Goal: Information Seeking & Learning: Compare options

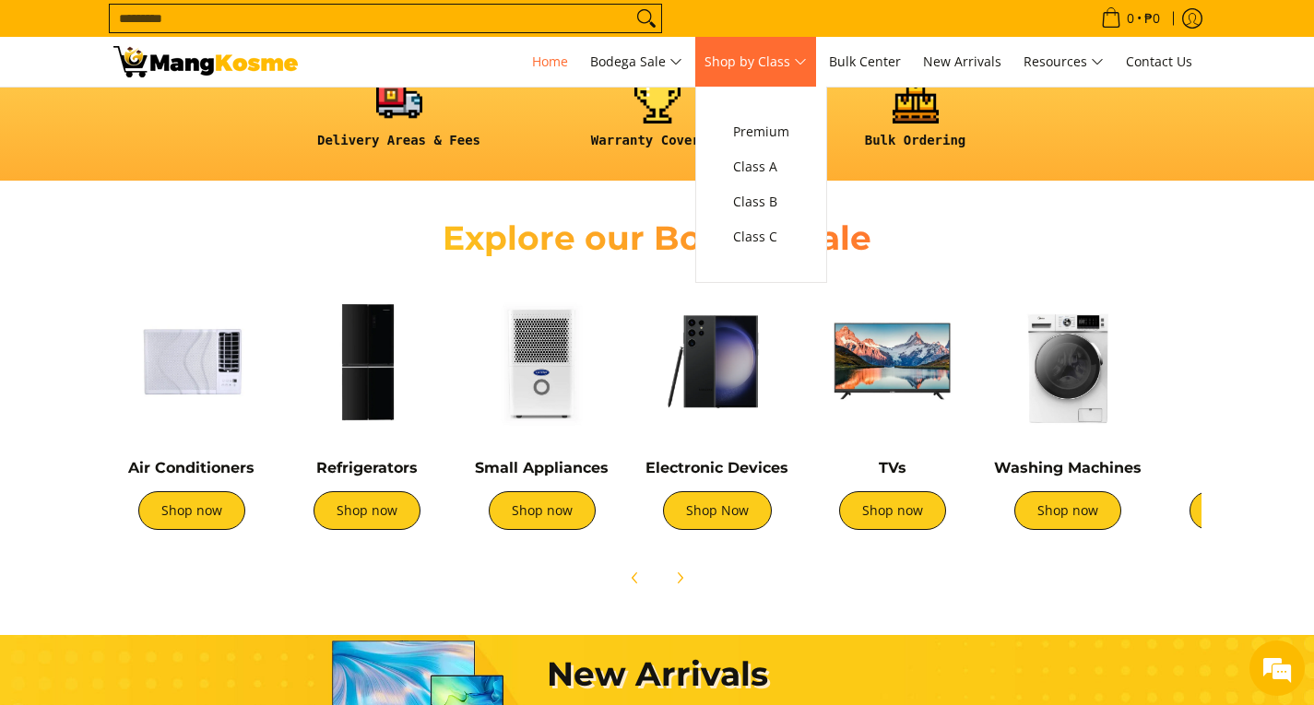
scroll to position [0, 1466]
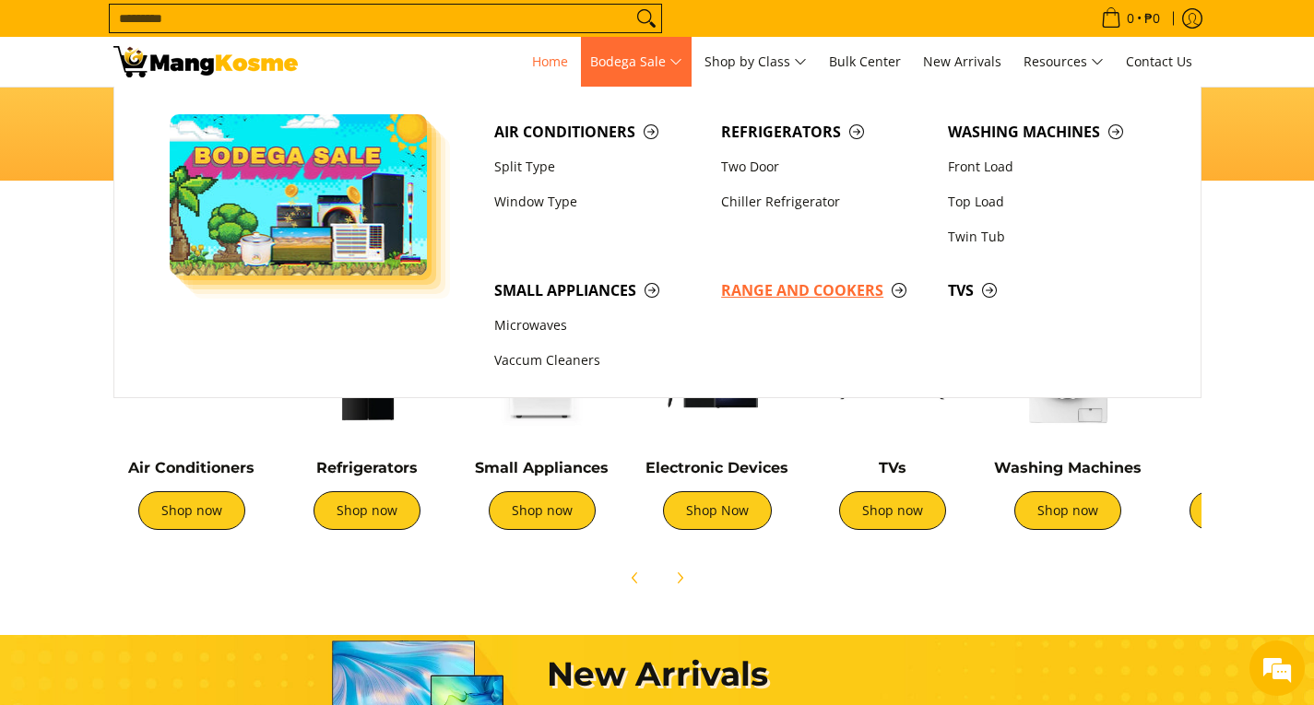
click at [775, 286] on span "Range and Cookers" at bounding box center [825, 290] width 208 height 23
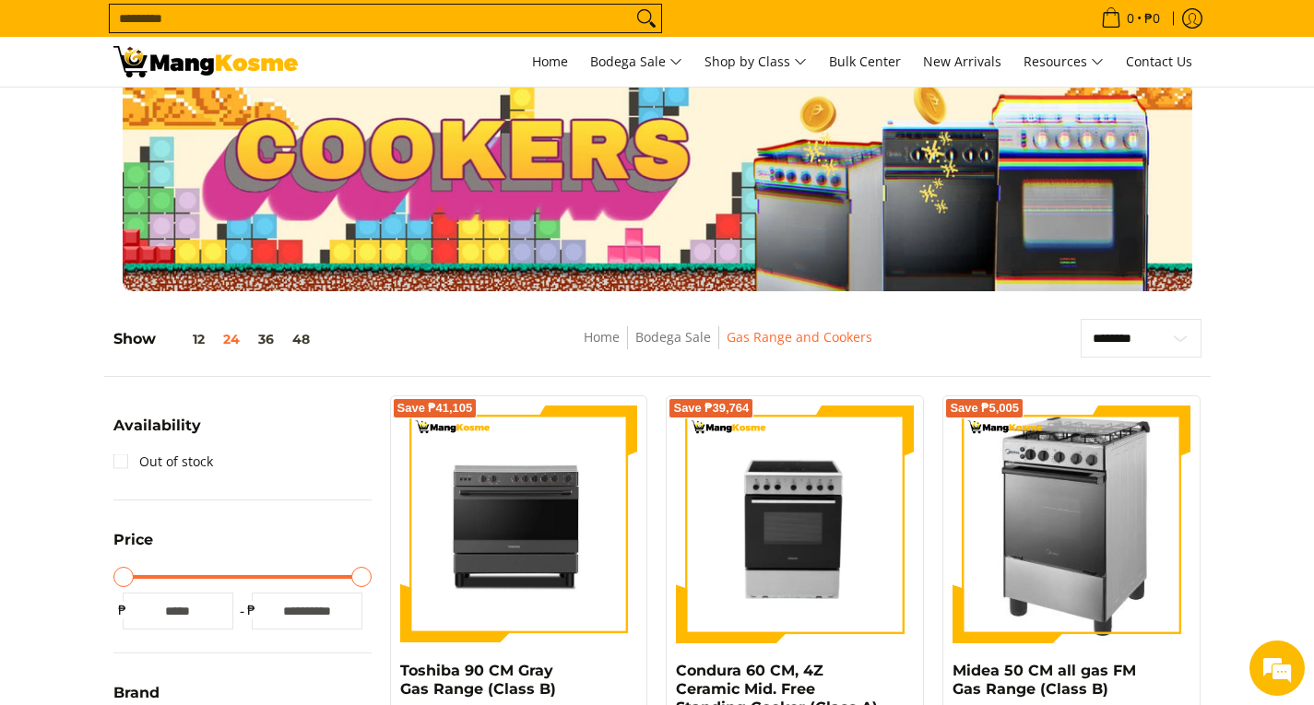
scroll to position [39, 0]
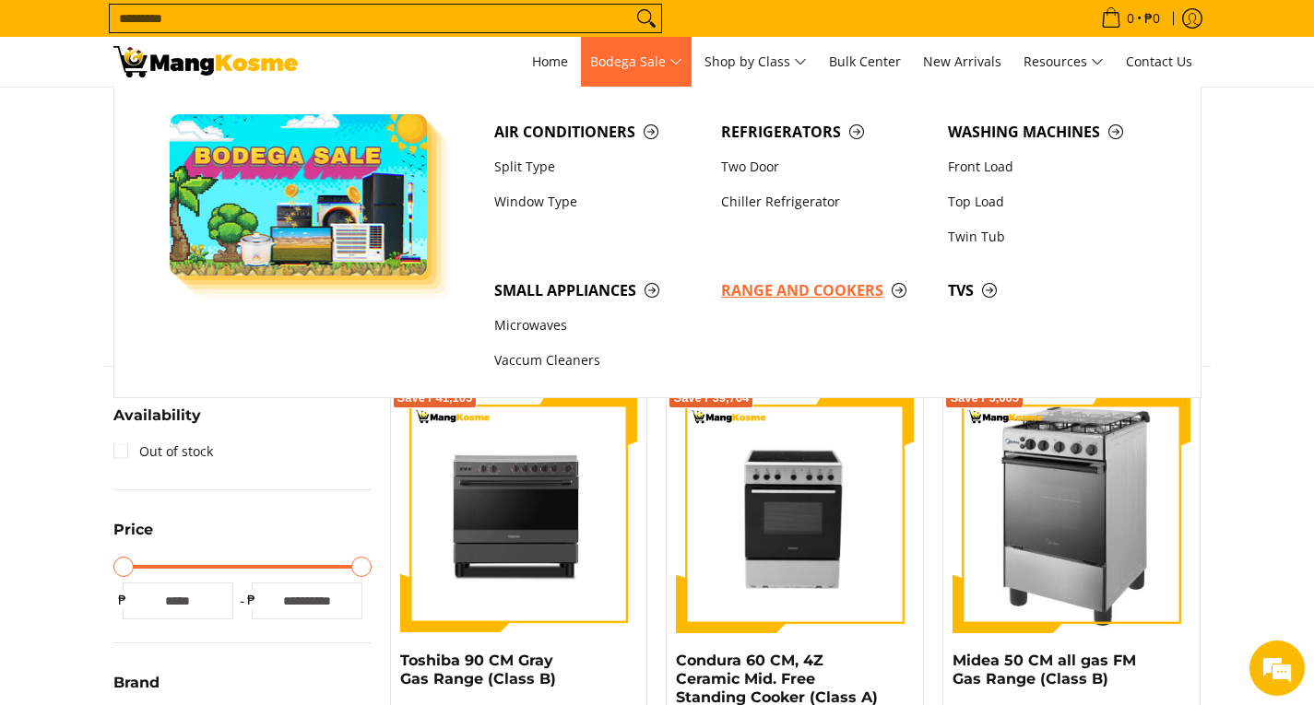
click at [800, 294] on span "Range and Cookers" at bounding box center [825, 290] width 208 height 23
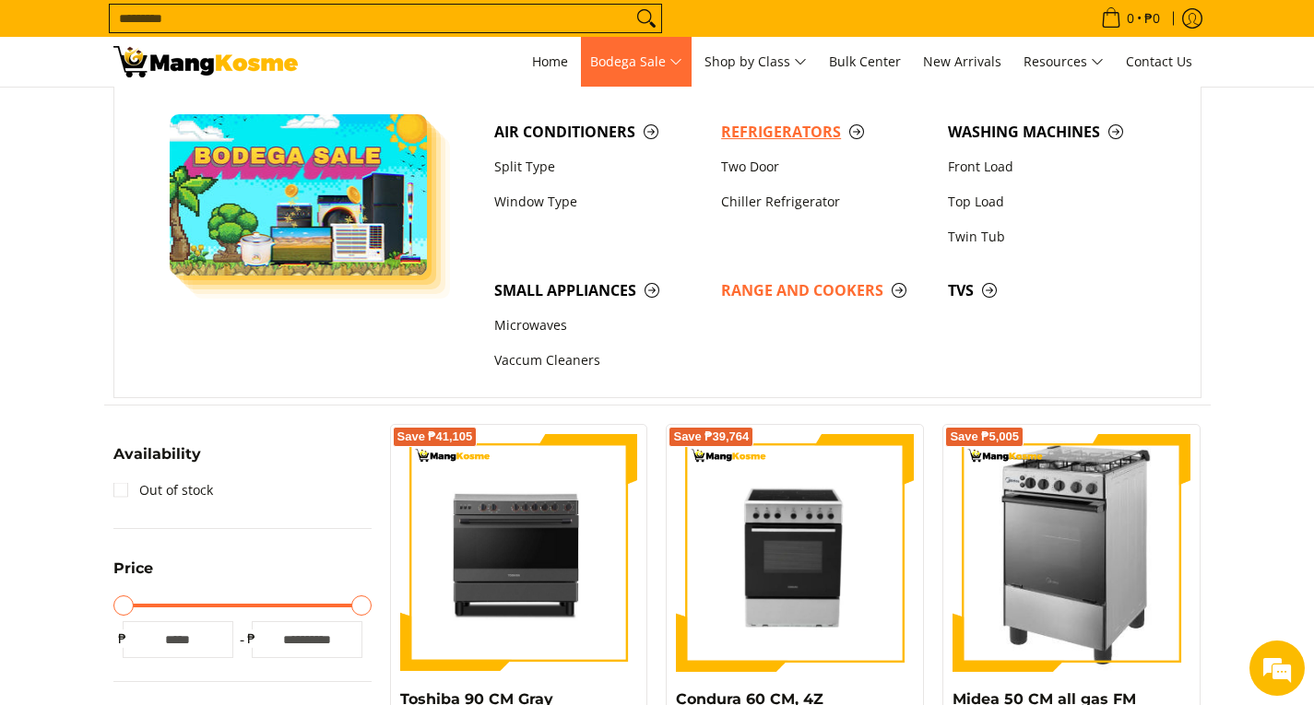
click at [766, 138] on span "Refrigerators" at bounding box center [825, 132] width 208 height 23
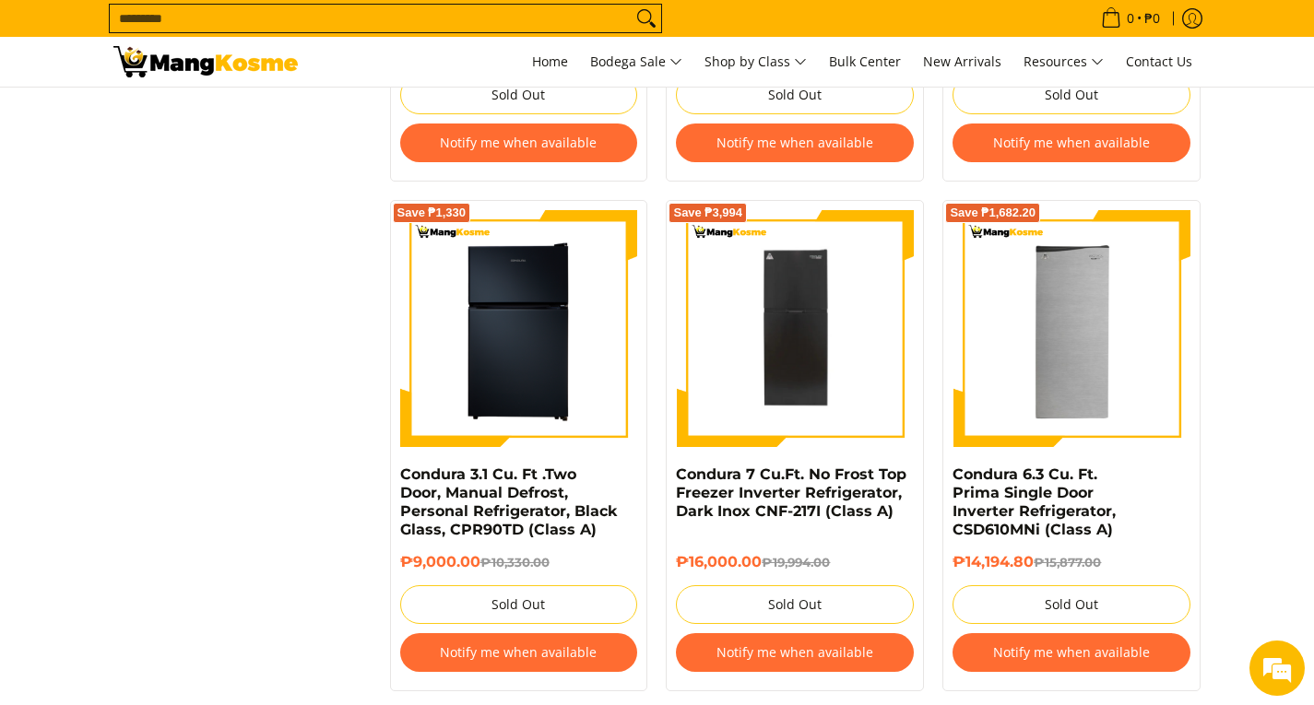
scroll to position [2743, 0]
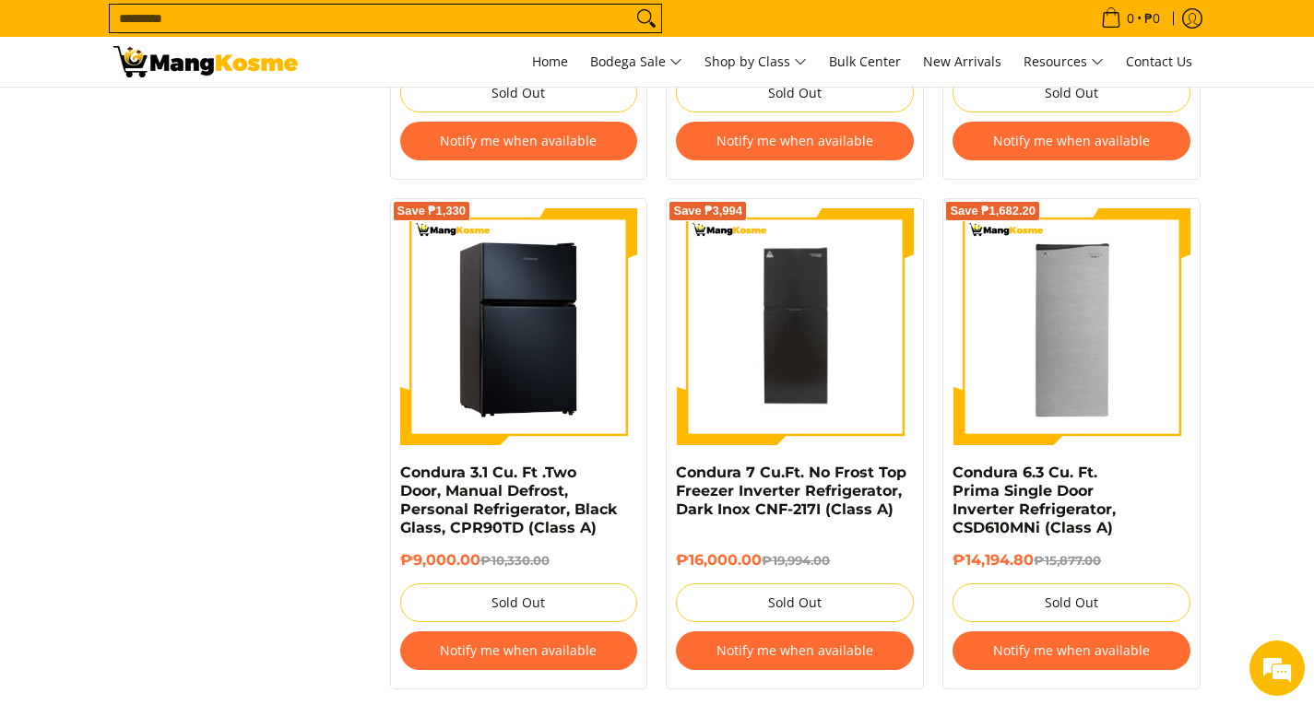
click at [536, 389] on img at bounding box center [519, 327] width 238 height 238
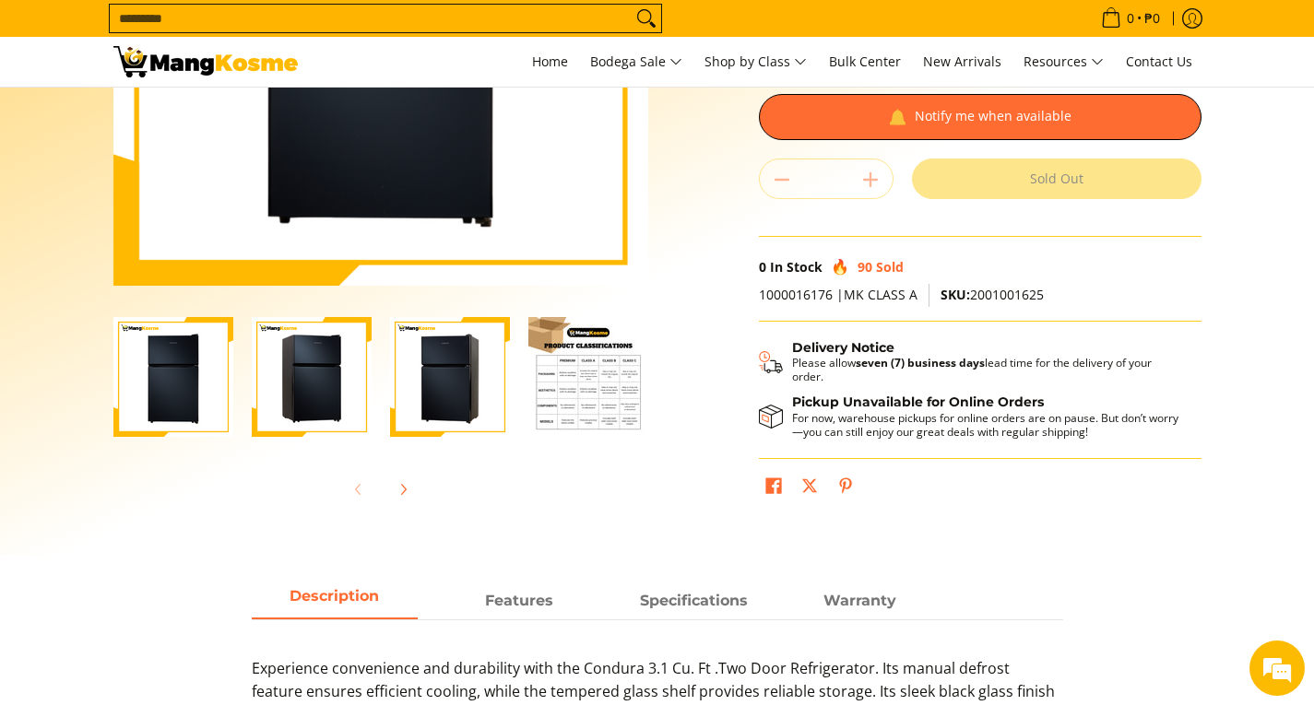
scroll to position [372, 0]
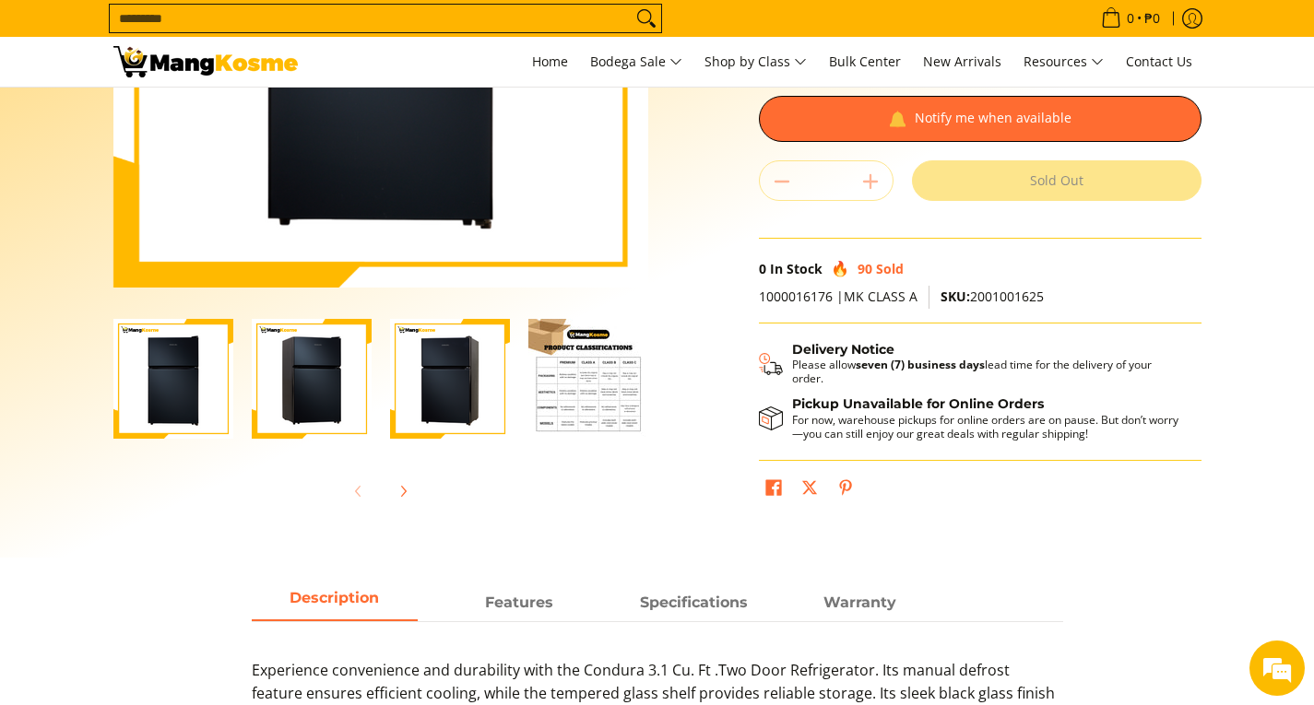
click at [305, 369] on img "Condura 3.1 Cu. Ft .Two Door, Manual Defrost, Personal Refrigerator, Black Glas…" at bounding box center [312, 379] width 120 height 120
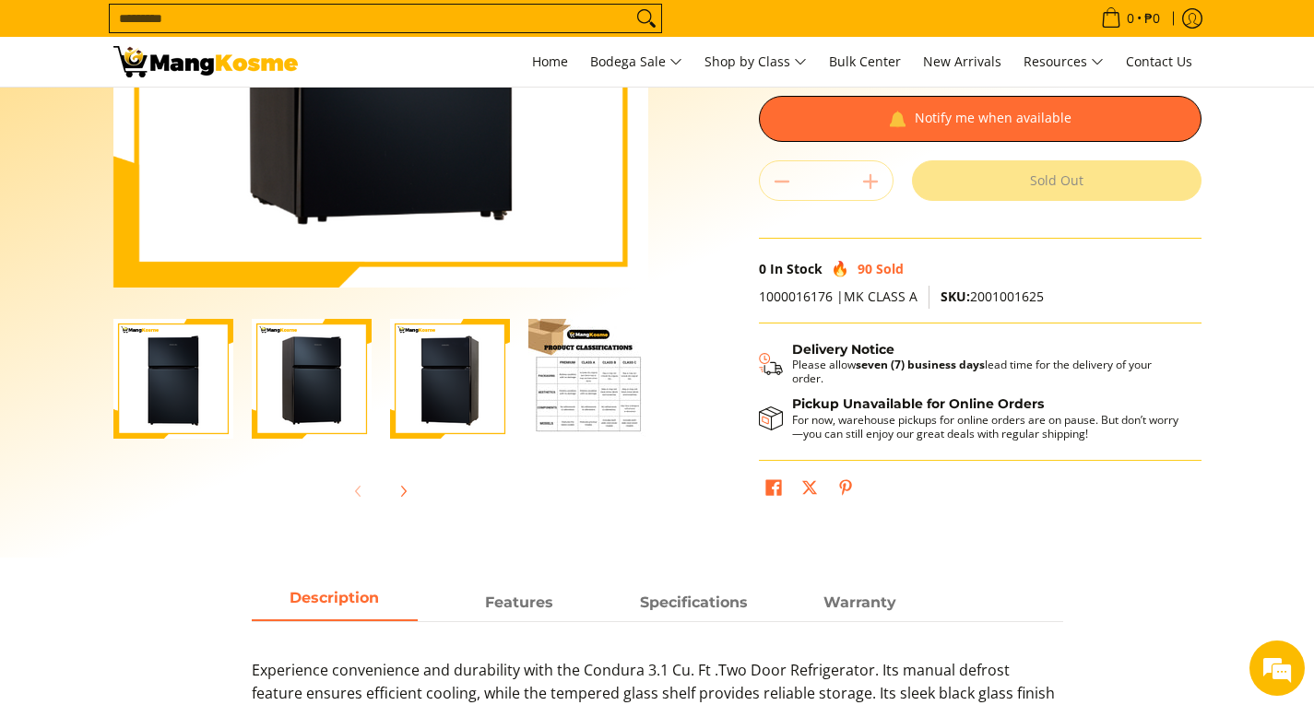
click at [470, 396] on img "Condura 3.1 Cu. Ft .Two Door, Manual Defrost, Personal Refrigerator, Black Glas…" at bounding box center [450, 379] width 120 height 120
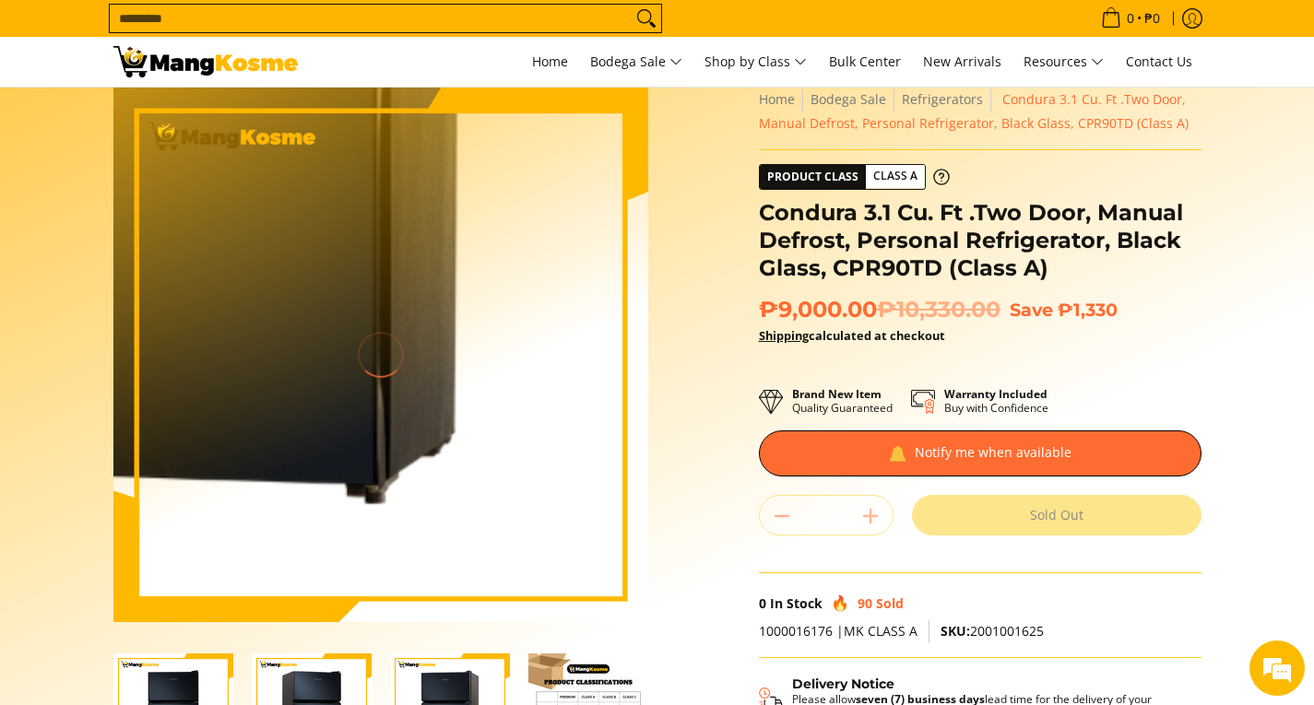
scroll to position [29, 0]
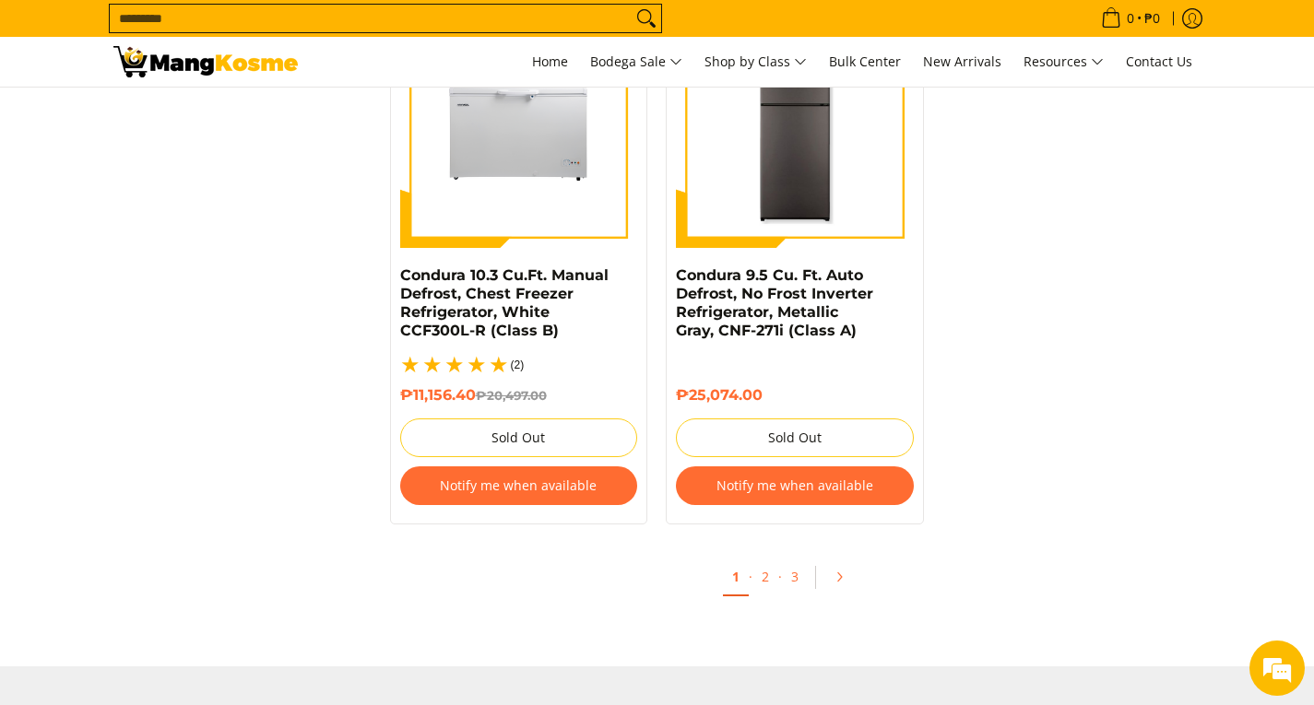
scroll to position [3963, 0]
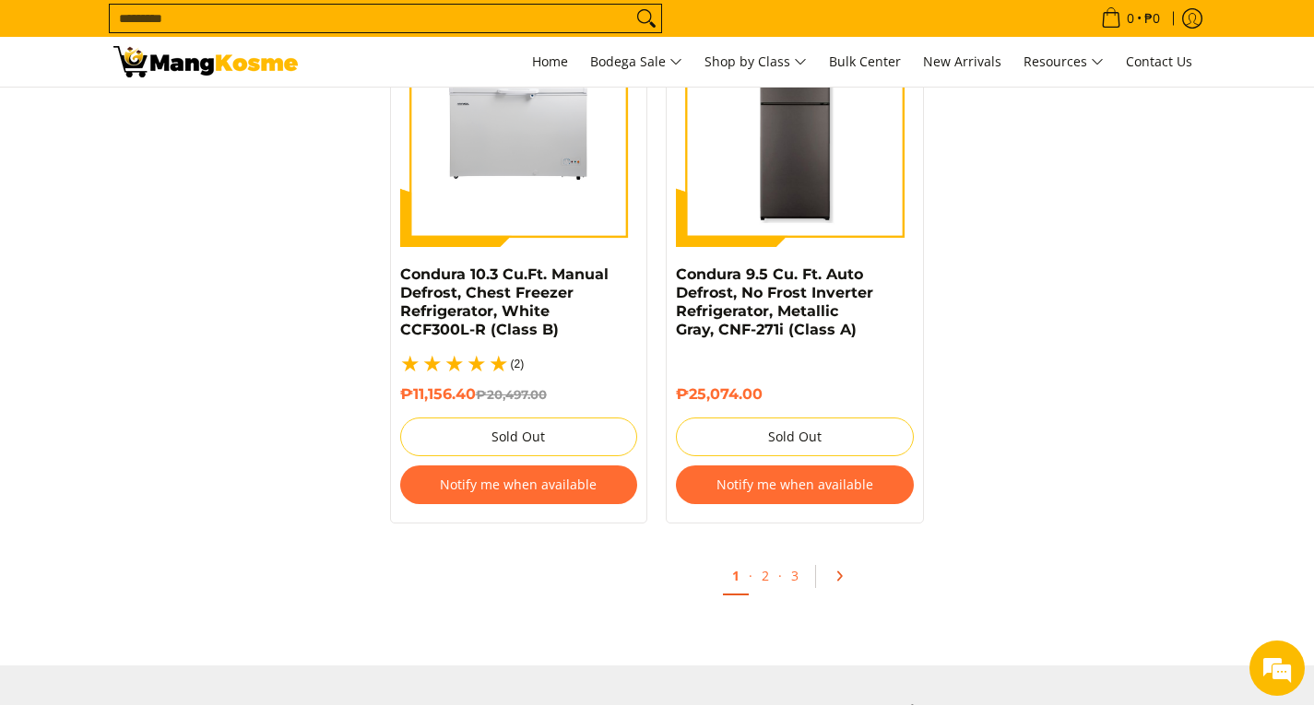
click at [841, 570] on icon "Pagination" at bounding box center [839, 576] width 13 height 13
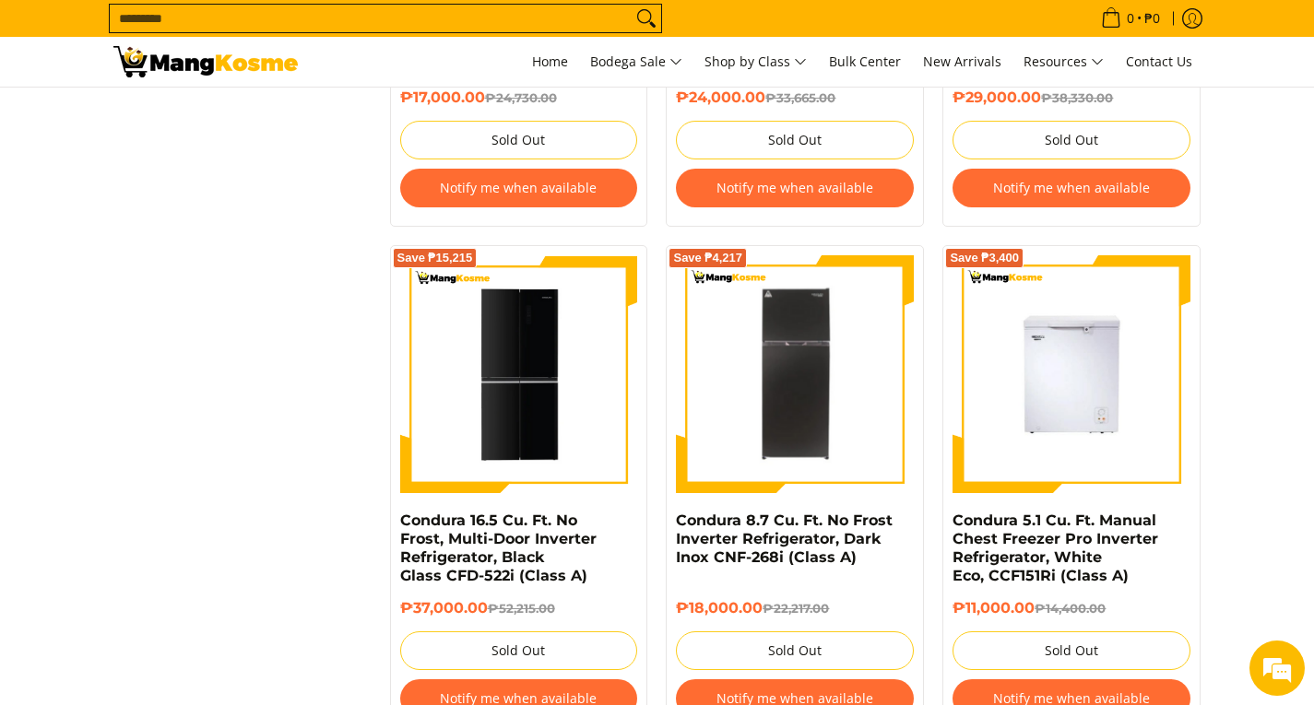
scroll to position [3209, 0]
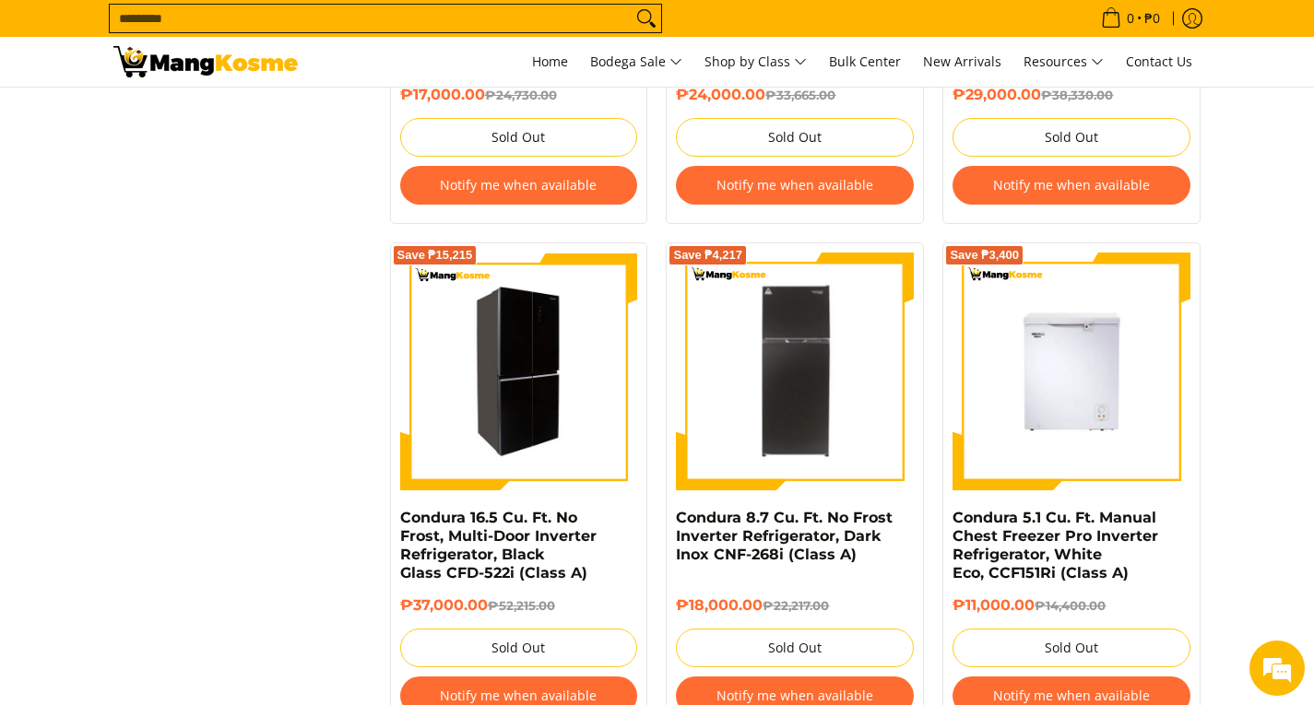
click at [527, 437] on img at bounding box center [519, 372] width 238 height 232
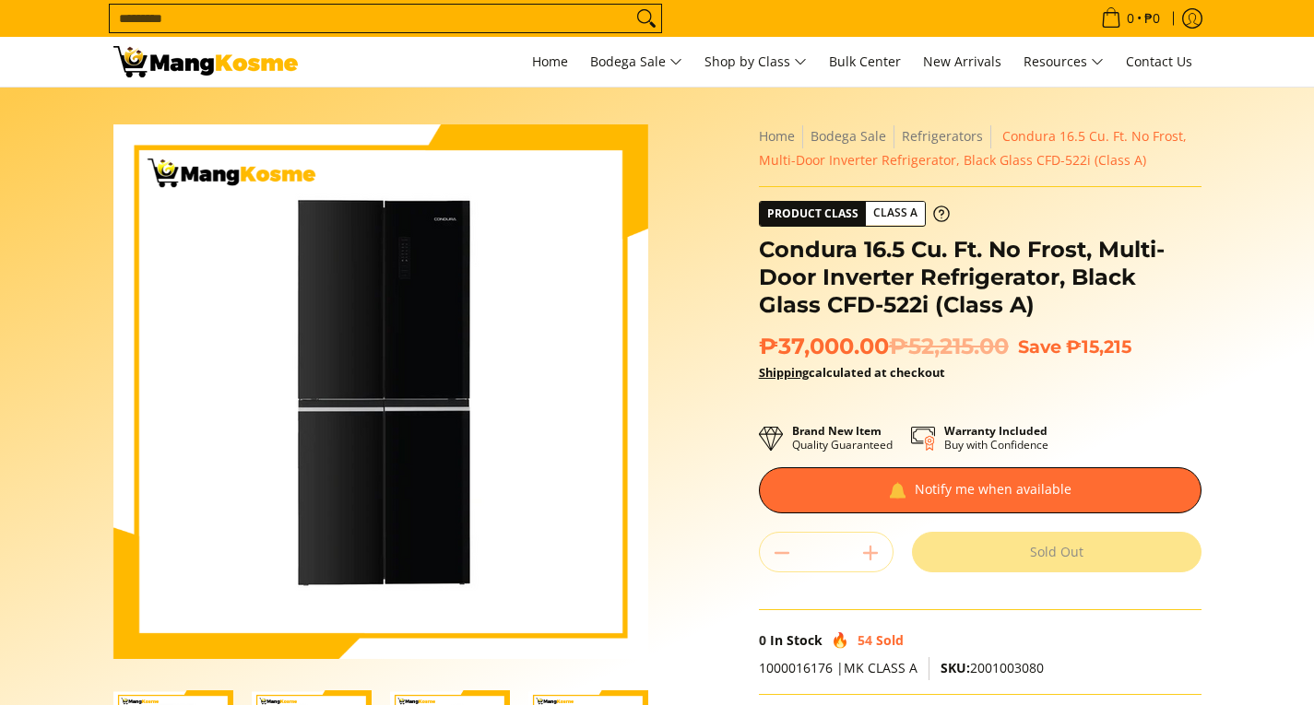
click at [512, 390] on img at bounding box center [380, 392] width 535 height 522
click at [546, 386] on img at bounding box center [380, 392] width 535 height 522
